Goal: Find specific page/section: Find specific page/section

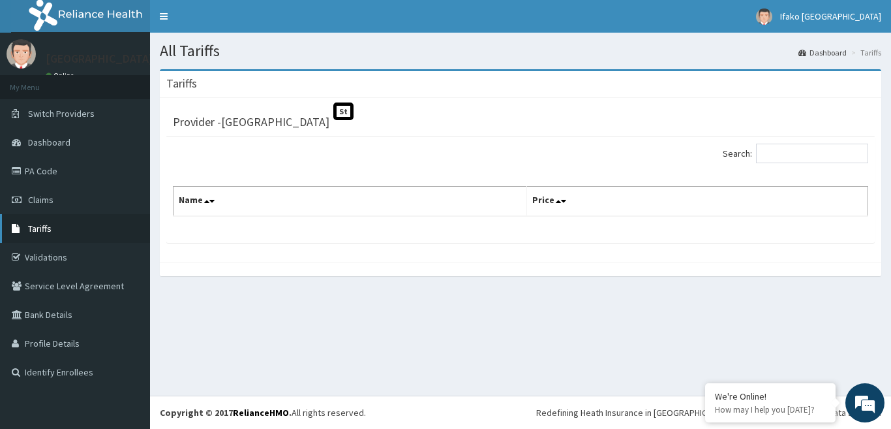
click at [56, 235] on link "Tariffs" at bounding box center [75, 228] width 150 height 29
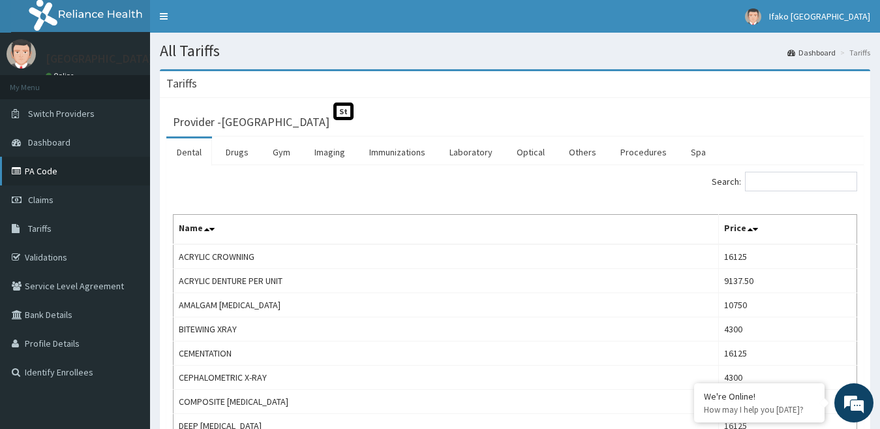
click at [59, 172] on link "PA Code" at bounding box center [75, 171] width 150 height 29
click at [31, 176] on link "PA Code" at bounding box center [75, 171] width 150 height 29
click at [38, 165] on link "PA Code" at bounding box center [75, 171] width 150 height 29
